Goal: Find contact information: Find contact information

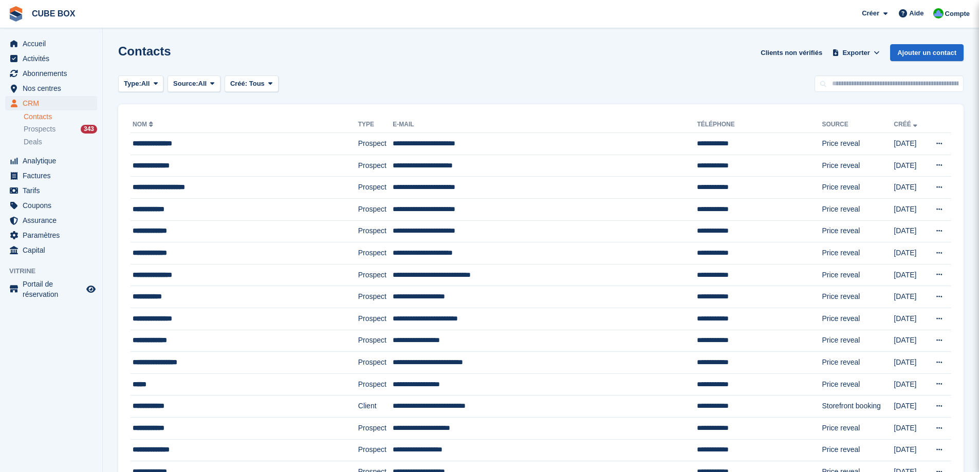
click at [38, 132] on span "Prospects" at bounding box center [40, 129] width 32 height 10
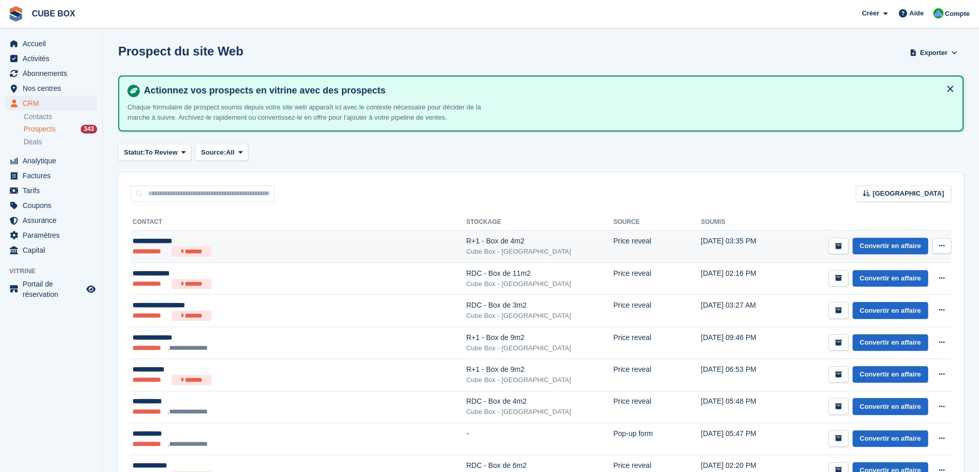
click at [946, 245] on button at bounding box center [942, 246] width 19 height 15
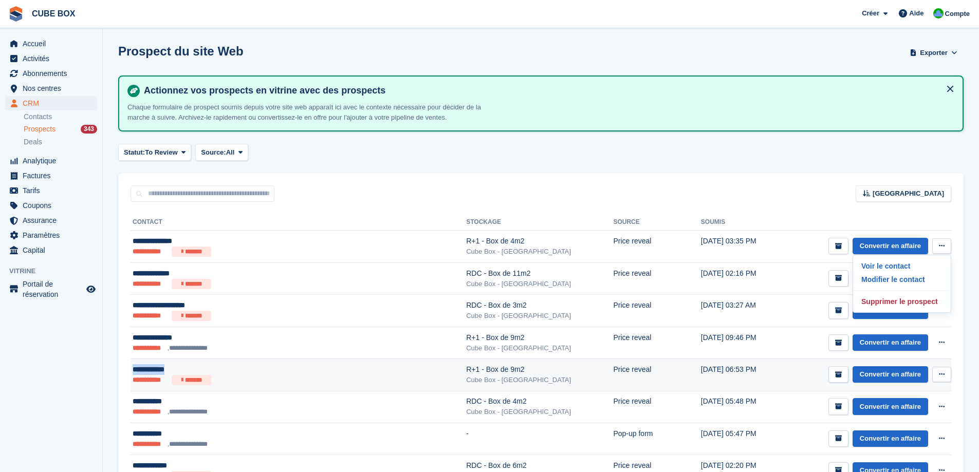
drag, startPoint x: 179, startPoint y: 368, endPoint x: 133, endPoint y: 372, distance: 45.9
click at [133, 372] on div "**********" at bounding box center [251, 369] width 237 height 11
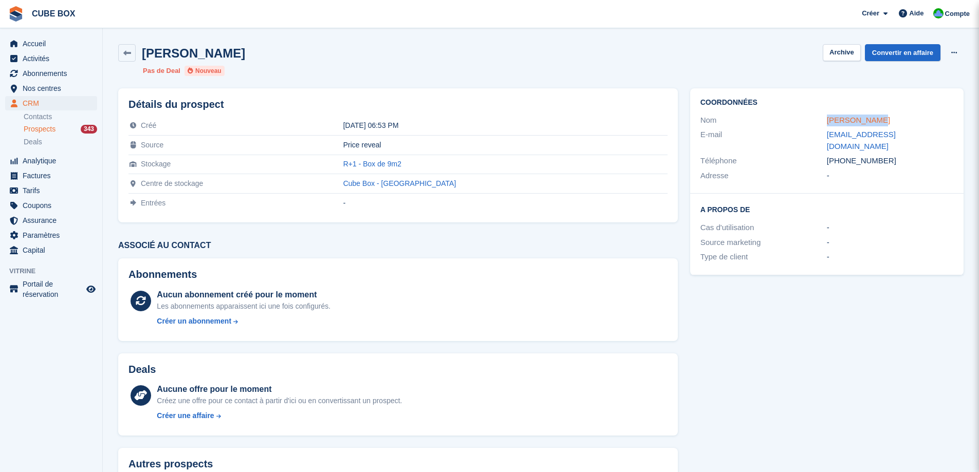
drag, startPoint x: 880, startPoint y: 121, endPoint x: 827, endPoint y: 121, distance: 52.9
click at [827, 121] on div "Lisa Gimenez" at bounding box center [890, 121] width 126 height 12
copy link "Lisa Gimenez"
drag, startPoint x: 883, startPoint y: 153, endPoint x: 819, endPoint y: 152, distance: 63.2
click at [819, 154] on div "Téléphone +33783680181" at bounding box center [827, 161] width 253 height 15
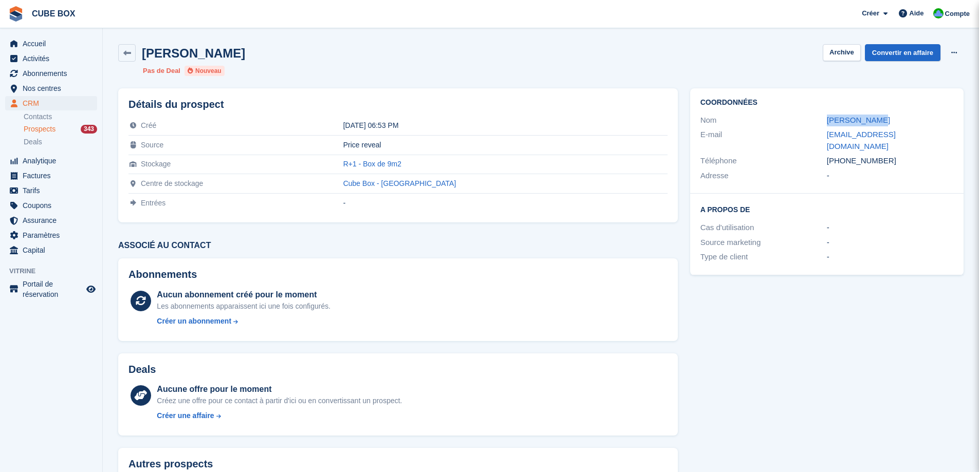
copy div "Téléphone +33783680181"
drag, startPoint x: 930, startPoint y: 137, endPoint x: 824, endPoint y: 137, distance: 106.4
click at [824, 137] on div "E-mail lisagimenez.lg@gmail.com" at bounding box center [827, 140] width 253 height 26
copy div "lisagimenez.lg@gmail.com"
copy tr "R+1 - Box de 9m2"
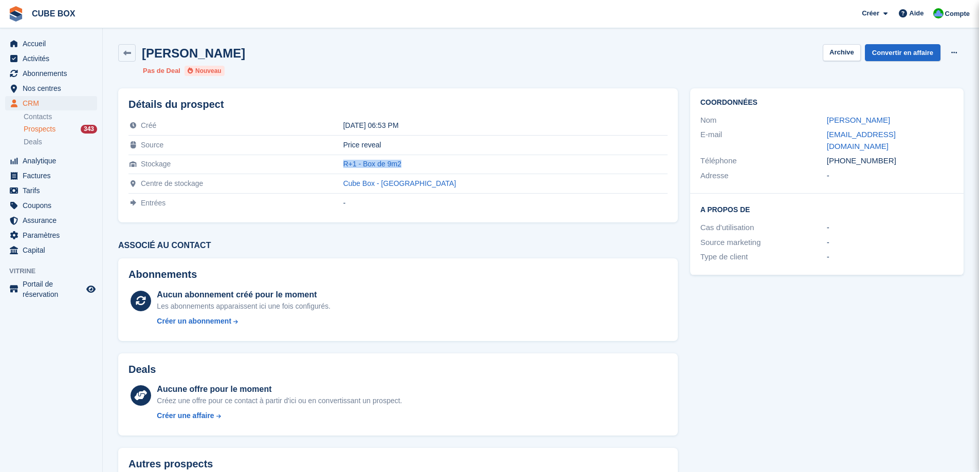
drag, startPoint x: 474, startPoint y: 162, endPoint x: 379, endPoint y: 172, distance: 95.6
click at [379, 172] on tr "Stockage R+1 - Box de 9m2" at bounding box center [398, 165] width 539 height 20
click at [127, 53] on icon at bounding box center [127, 53] width 8 height 8
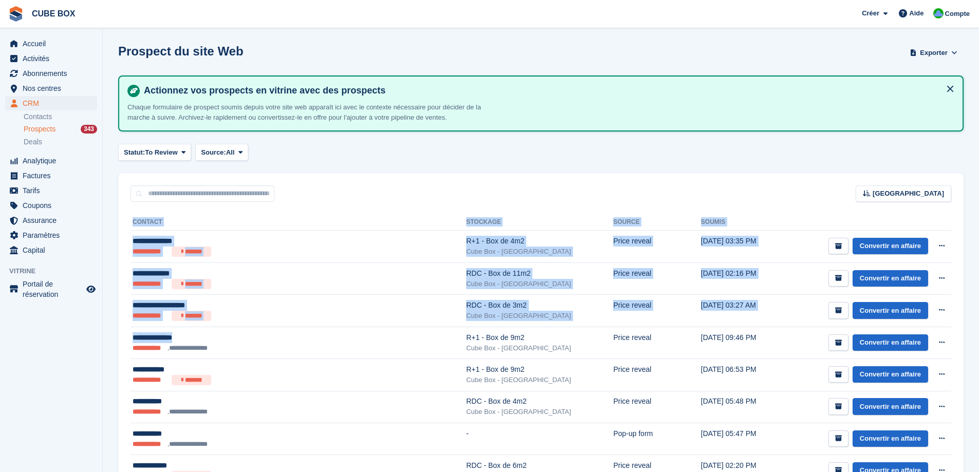
drag, startPoint x: 202, startPoint y: 338, endPoint x: 128, endPoint y: 346, distance: 74.0
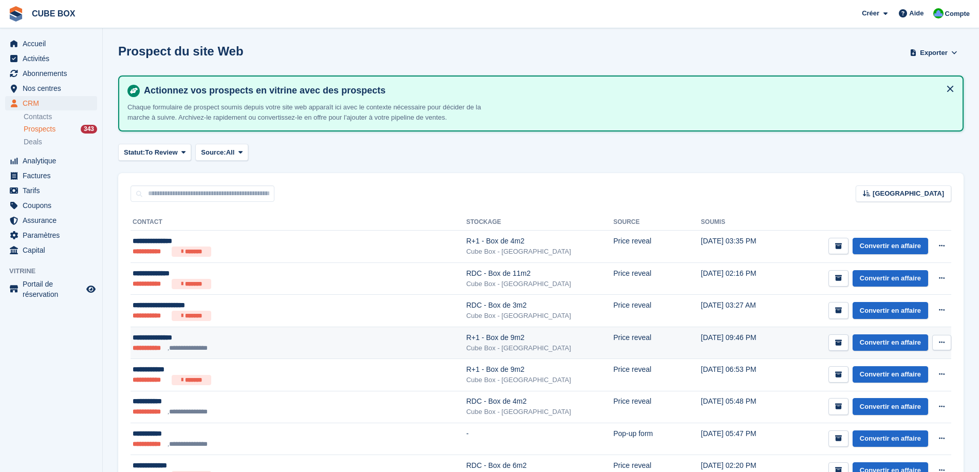
click at [299, 343] on ul "**********" at bounding box center [251, 348] width 237 height 10
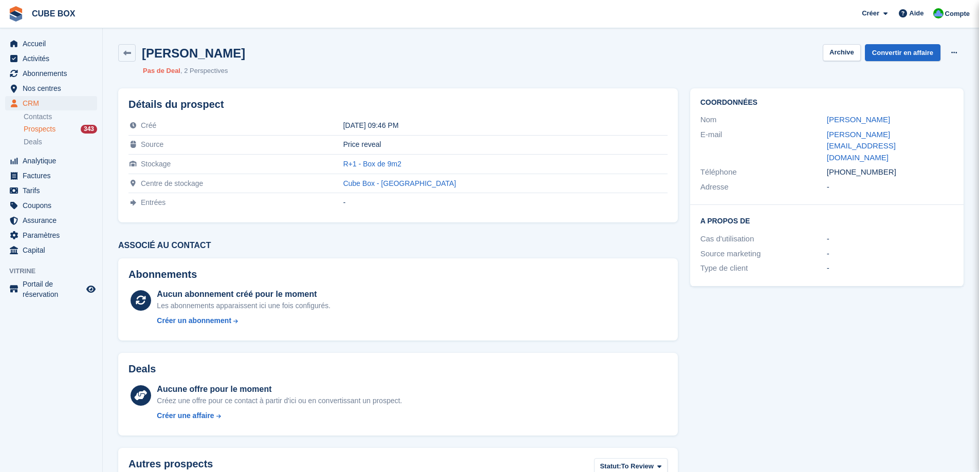
drag, startPoint x: 938, startPoint y: 140, endPoint x: 824, endPoint y: 141, distance: 113.6
click at [824, 141] on div "E-mail [PERSON_NAME][EMAIL_ADDRESS][DOMAIN_NAME]" at bounding box center [827, 146] width 253 height 38
copy div "[PERSON_NAME][EMAIL_ADDRESS][DOMAIN_NAME]"
drag, startPoint x: 890, startPoint y: 150, endPoint x: 802, endPoint y: 152, distance: 87.9
click at [802, 165] on div "Téléphone +33604182386" at bounding box center [827, 172] width 253 height 15
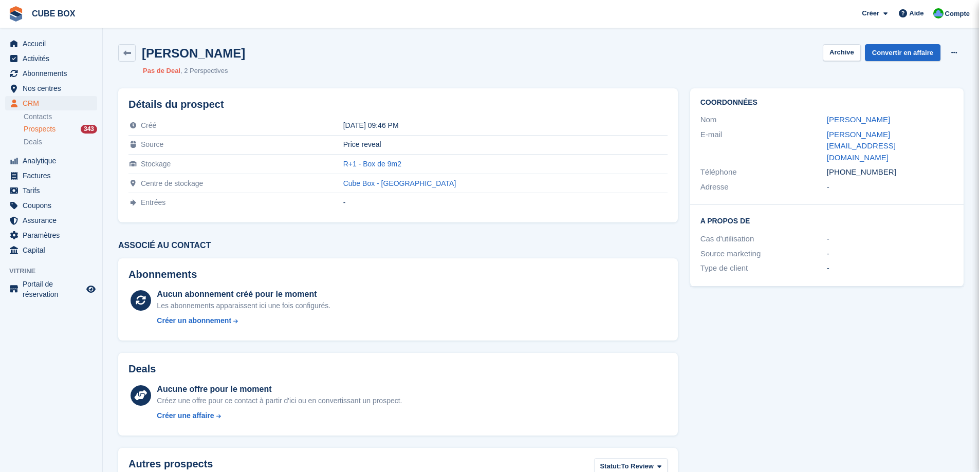
copy div "Téléphone +33604182386"
drag, startPoint x: 465, startPoint y: 165, endPoint x: 386, endPoint y: 165, distance: 79.2
click at [386, 165] on tr "Stockage R+1 - Box de 9m2" at bounding box center [398, 165] width 539 height 20
copy tr "R+1 - Box de 9m2"
click at [123, 52] on icon at bounding box center [127, 53] width 8 height 8
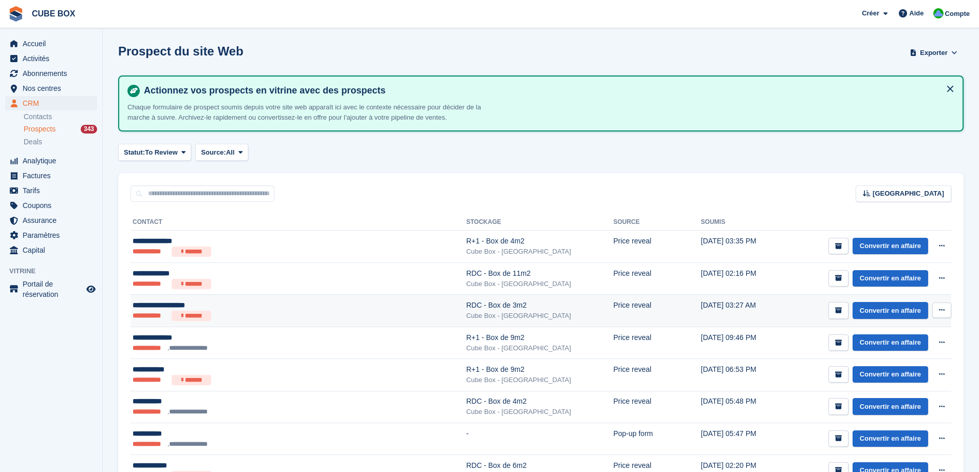
click at [324, 305] on div "**********" at bounding box center [251, 305] width 237 height 11
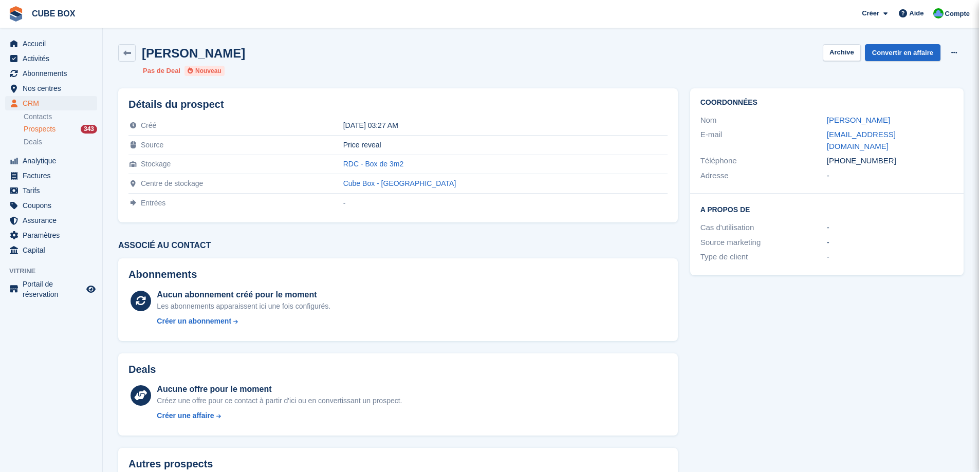
drag, startPoint x: 935, startPoint y: 141, endPoint x: 824, endPoint y: 136, distance: 111.2
click at [824, 136] on div "E-mail ma.poitevineau@gmail.com" at bounding box center [827, 140] width 253 height 26
drag, startPoint x: 888, startPoint y: 151, endPoint x: 819, endPoint y: 149, distance: 69.4
click at [819, 154] on div "Téléphone +33619608107" at bounding box center [827, 161] width 253 height 15
copy div "Téléphone +33619608107"
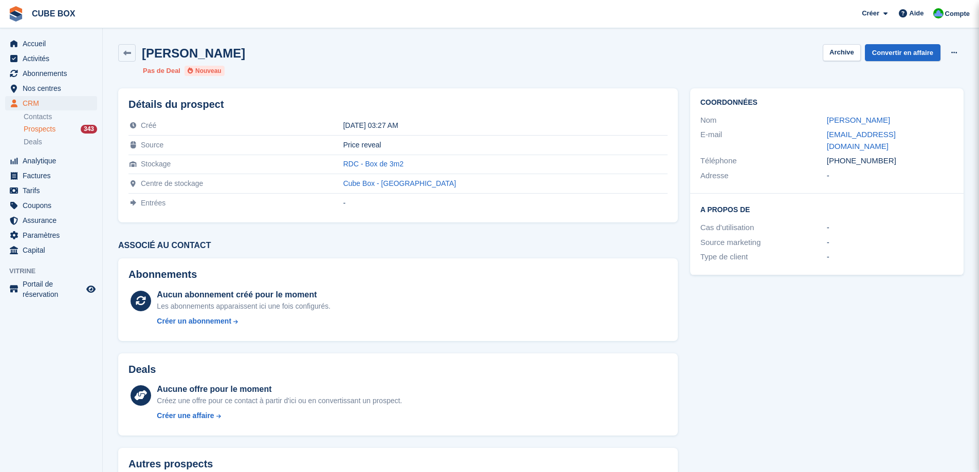
drag, startPoint x: 929, startPoint y: 133, endPoint x: 821, endPoint y: 135, distance: 108.0
click at [821, 135] on div "E-mail ma.poitevineau@gmail.com" at bounding box center [827, 140] width 253 height 26
drag, startPoint x: 463, startPoint y: 165, endPoint x: 382, endPoint y: 163, distance: 81.2
click at [382, 163] on tr "Stockage RDC - Box de 3m2" at bounding box center [398, 165] width 539 height 20
copy tr "RDC - Box de 3m2"
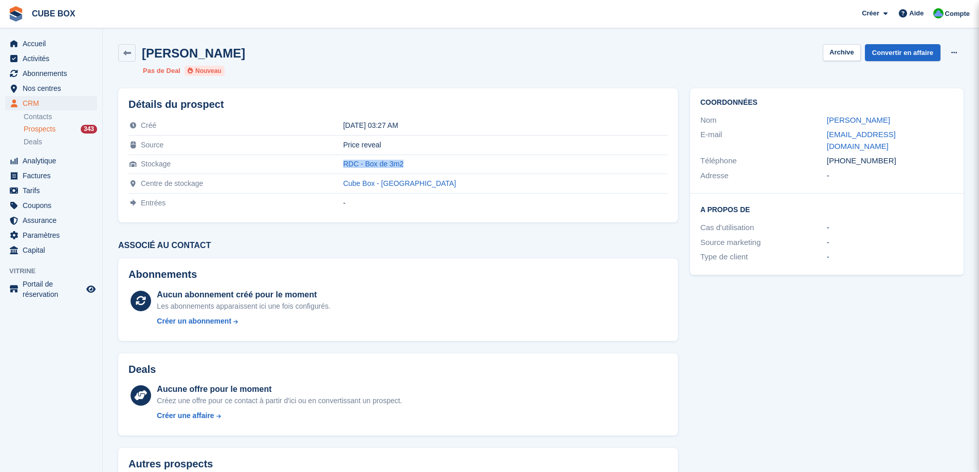
drag, startPoint x: 432, startPoint y: 149, endPoint x: 387, endPoint y: 149, distance: 45.2
click at [387, 149] on tr "Source Price reveal" at bounding box center [398, 146] width 539 height 20
copy tr "Price reveal"
click at [129, 50] on icon at bounding box center [127, 53] width 8 height 8
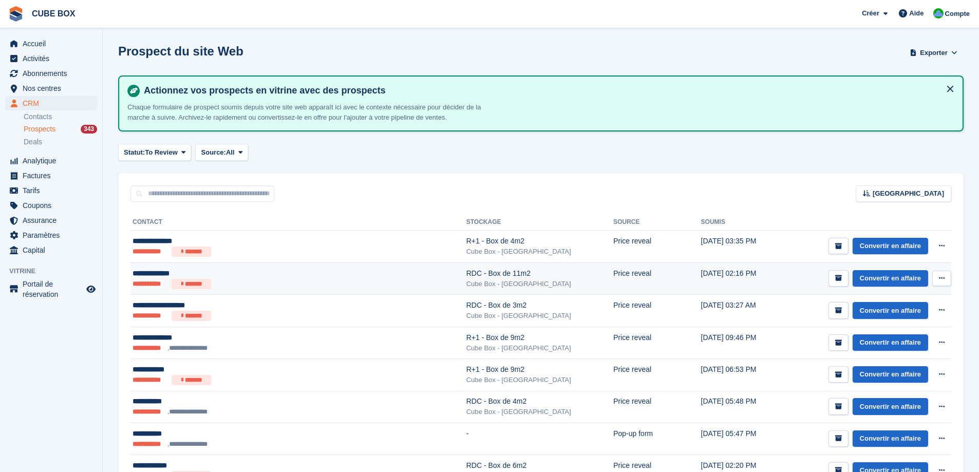
click at [483, 286] on div "Cube Box - [GEOGRAPHIC_DATA]" at bounding box center [539, 284] width 147 height 10
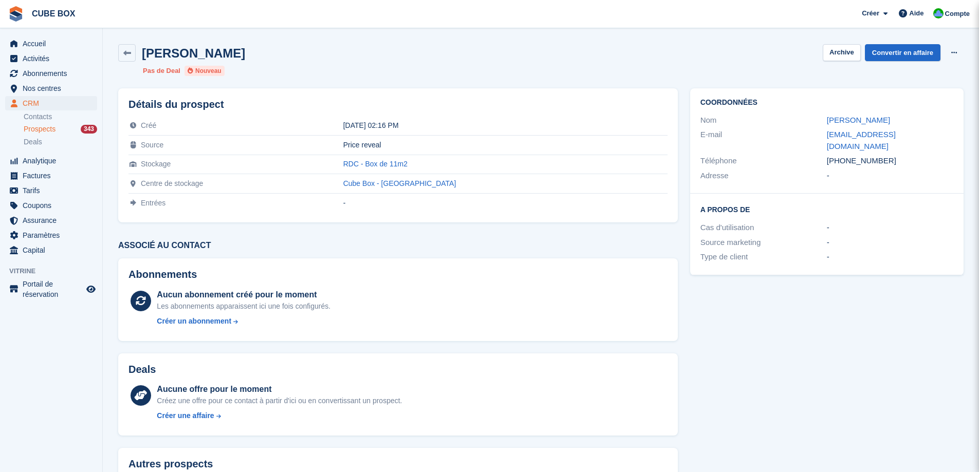
drag, startPoint x: 899, startPoint y: 121, endPoint x: 814, endPoint y: 125, distance: 84.9
click at [814, 125] on div "Nom [PERSON_NAME]" at bounding box center [827, 120] width 253 height 15
copy div "MAURICE DAVIET"
drag, startPoint x: 926, startPoint y: 138, endPoint x: 818, endPoint y: 140, distance: 108.0
click at [818, 140] on div "E-mail davietmaurice@gmail.com" at bounding box center [827, 140] width 253 height 26
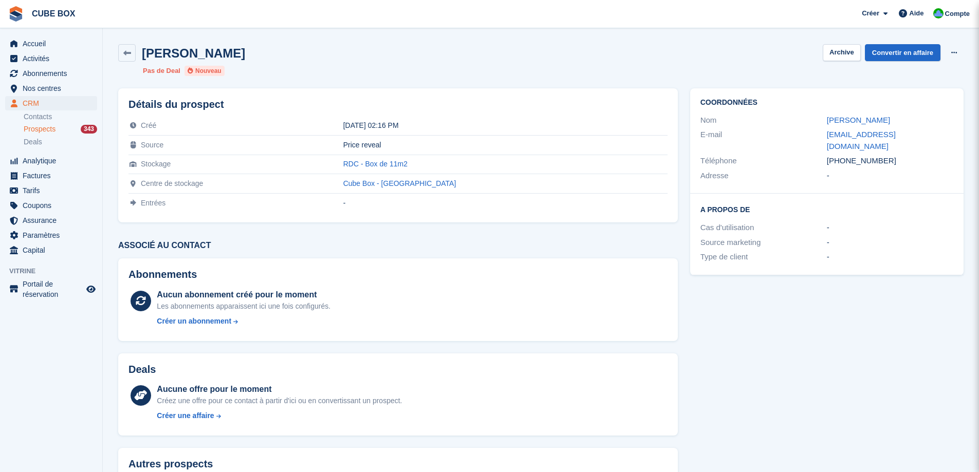
drag, startPoint x: 880, startPoint y: 154, endPoint x: 821, endPoint y: 153, distance: 58.1
click at [821, 154] on div "Téléphone +33677346527" at bounding box center [827, 161] width 253 height 15
copy div "Téléphone +33677346527"
drag, startPoint x: 465, startPoint y: 163, endPoint x: 375, endPoint y: 159, distance: 89.6
click at [375, 159] on tr "Stockage RDC - Box de 11m2" at bounding box center [398, 165] width 539 height 20
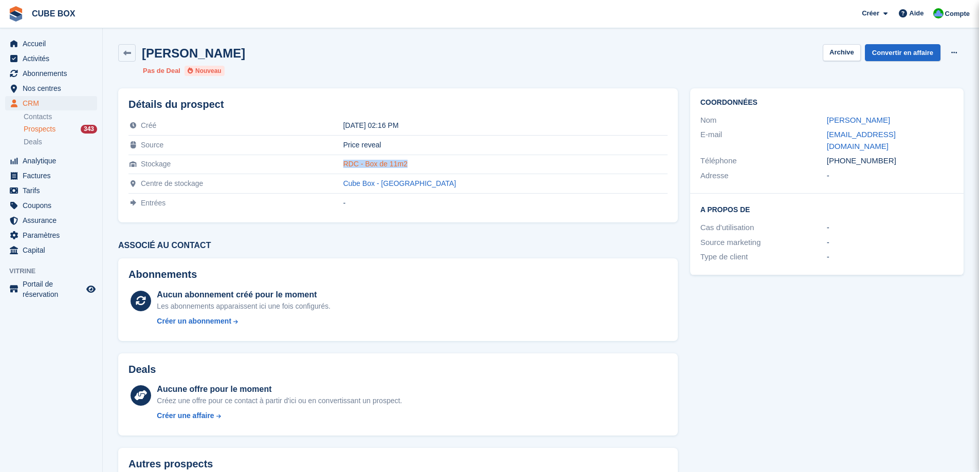
copy tr "RDC - Box de 11m2"
click at [133, 52] on link at bounding box center [126, 52] width 17 height 17
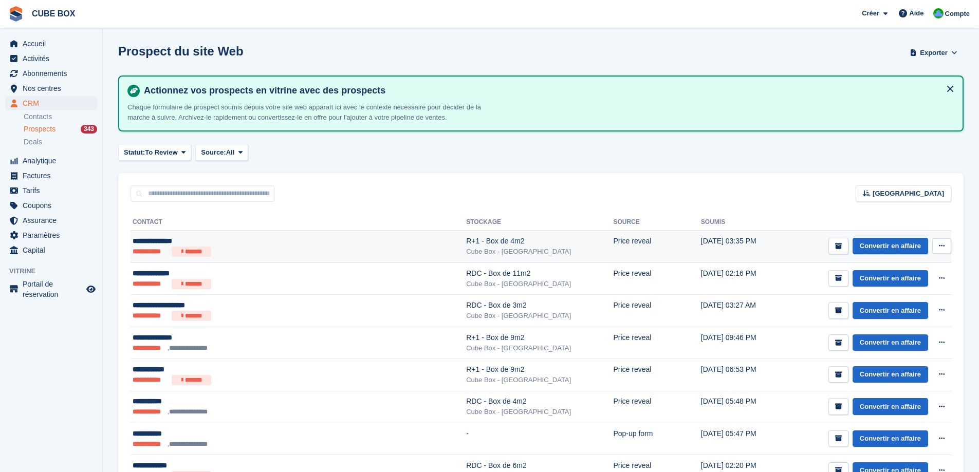
click at [466, 250] on div "Cube Box - [GEOGRAPHIC_DATA]" at bounding box center [539, 252] width 147 height 10
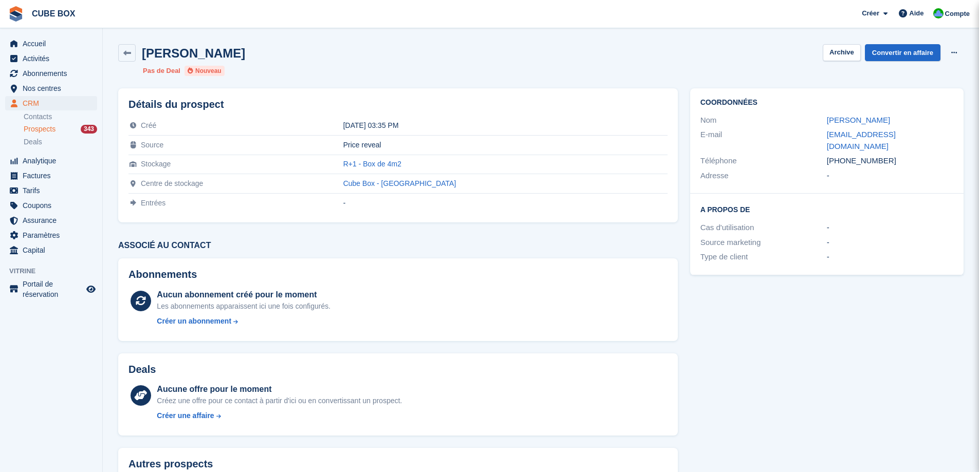
drag, startPoint x: 890, startPoint y: 122, endPoint x: 789, endPoint y: 122, distance: 101.3
click at [789, 122] on div "Nom [PERSON_NAME]" at bounding box center [827, 120] width 253 height 15
copy div "[PERSON_NAME]"
click at [958, 52] on button at bounding box center [954, 52] width 19 height 15
click at [851, 204] on div "A propos de Cas d'utilisation - Source marketing - Type de client -" at bounding box center [826, 234] width 273 height 81
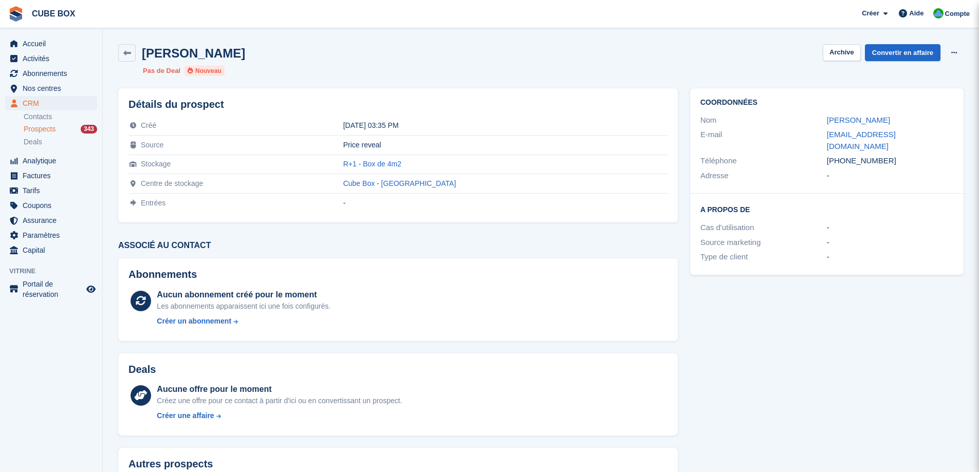
drag, startPoint x: 925, startPoint y: 135, endPoint x: 822, endPoint y: 138, distance: 103.4
click at [822, 138] on div "E-mail [EMAIL_ADDRESS][DOMAIN_NAME]" at bounding box center [827, 140] width 253 height 26
copy div "[EMAIL_ADDRESS][DOMAIN_NAME]"
drag, startPoint x: 898, startPoint y: 160, endPoint x: 828, endPoint y: 153, distance: 70.8
click at [828, 153] on div "Coordonnées Nom [PERSON_NAME] E-mail [EMAIL_ADDRESS][DOMAIN_NAME] Téléphone [PH…" at bounding box center [826, 140] width 273 height 105
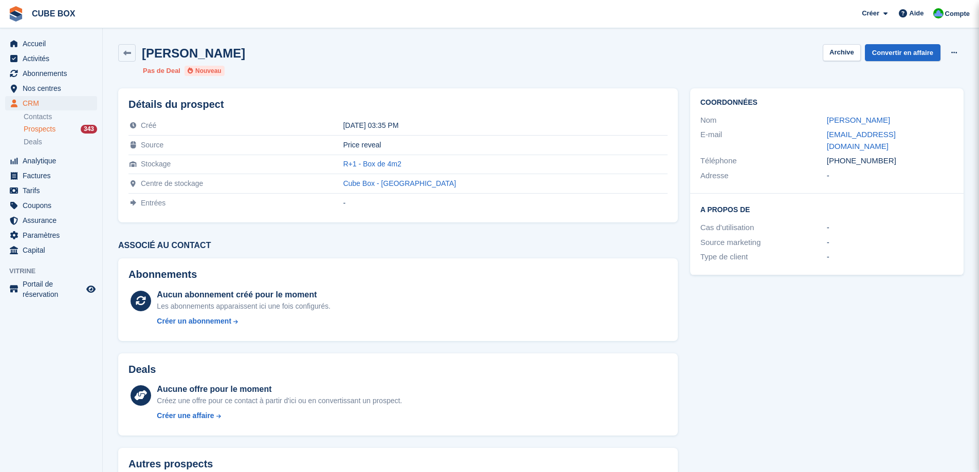
click at [872, 170] on div "-" at bounding box center [890, 176] width 126 height 12
drag, startPoint x: 883, startPoint y: 150, endPoint x: 825, endPoint y: 151, distance: 58.1
click at [825, 154] on div "Téléphone [PHONE_NUMBER]" at bounding box center [827, 161] width 253 height 15
copy div "Téléphone [PHONE_NUMBER]"
drag, startPoint x: 463, startPoint y: 161, endPoint x: 383, endPoint y: 168, distance: 80.0
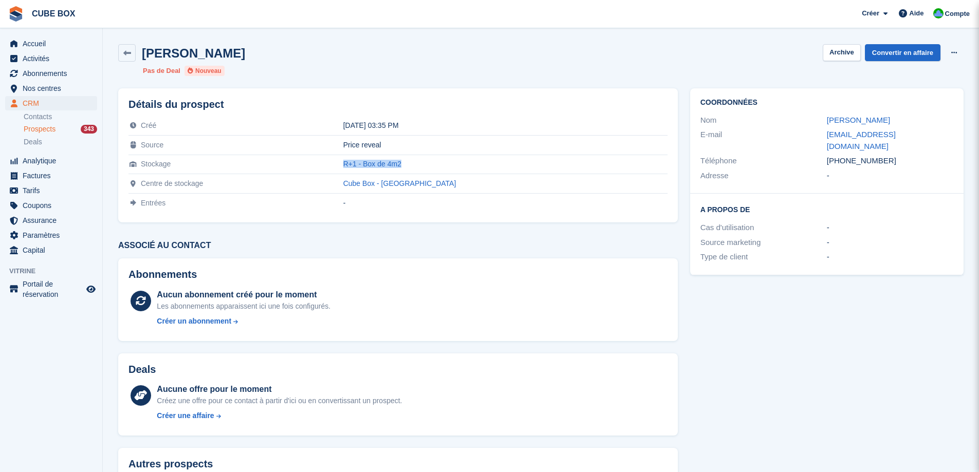
click at [383, 168] on tr "Stockage R+1 - Box de 4m2" at bounding box center [398, 165] width 539 height 20
copy tr "R+1 - Box de 4m2"
click at [120, 49] on link at bounding box center [126, 52] width 17 height 17
